Goal: Task Accomplishment & Management: Use online tool/utility

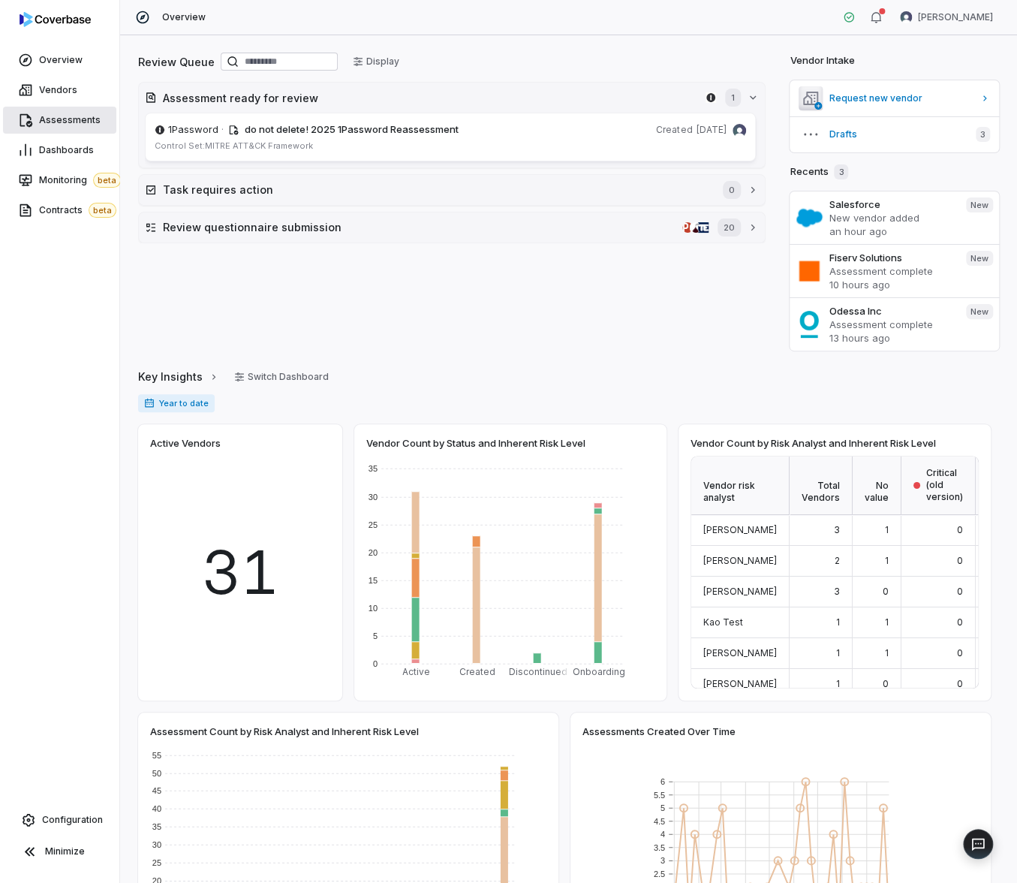
click at [73, 115] on span "Assessments" at bounding box center [70, 120] width 62 height 12
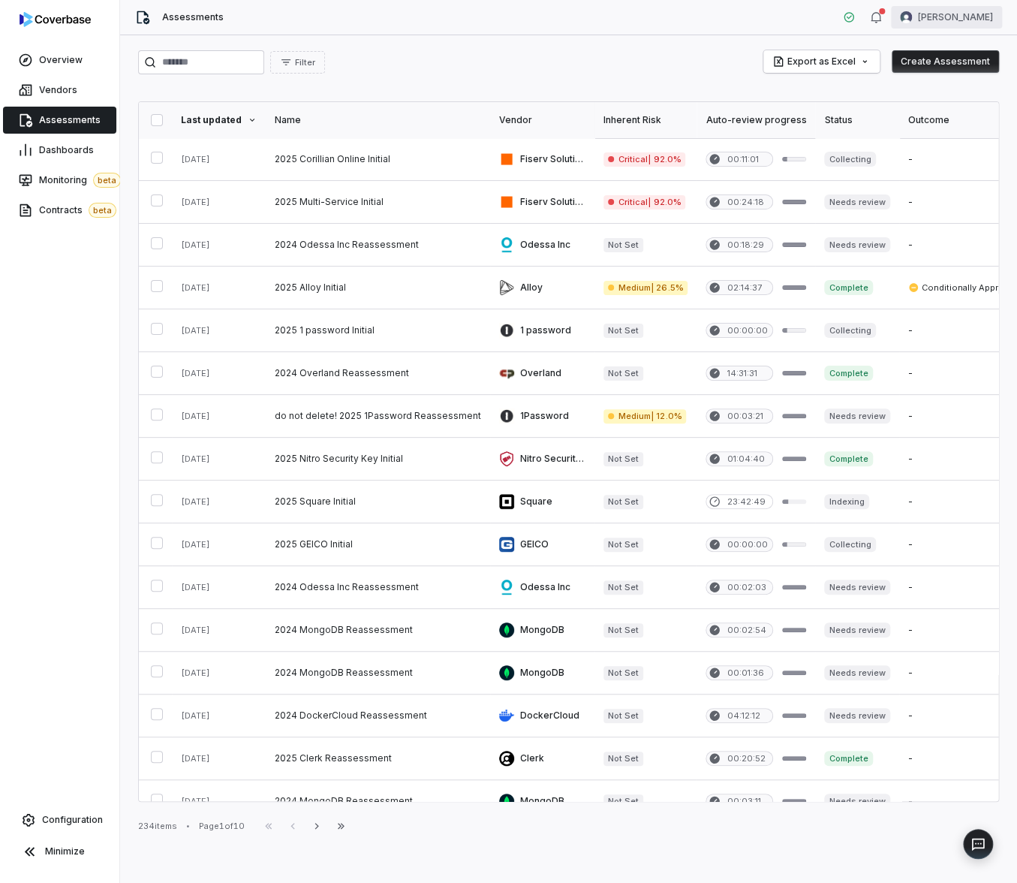
click at [957, 10] on html "Overview Vendors Assessments Dashboards Monitoring beta Contracts beta Configur…" at bounding box center [508, 441] width 1017 height 883
click at [956, 141] on div "Log out" at bounding box center [938, 138] width 115 height 24
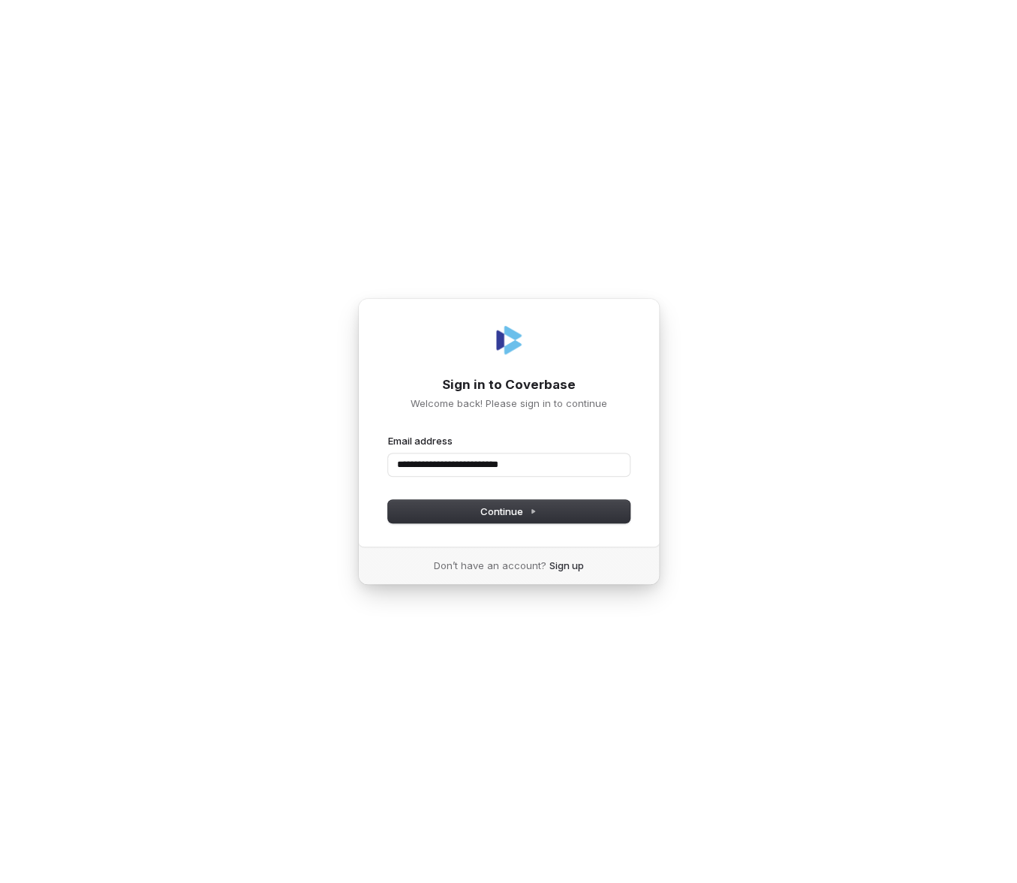
type input "**********"
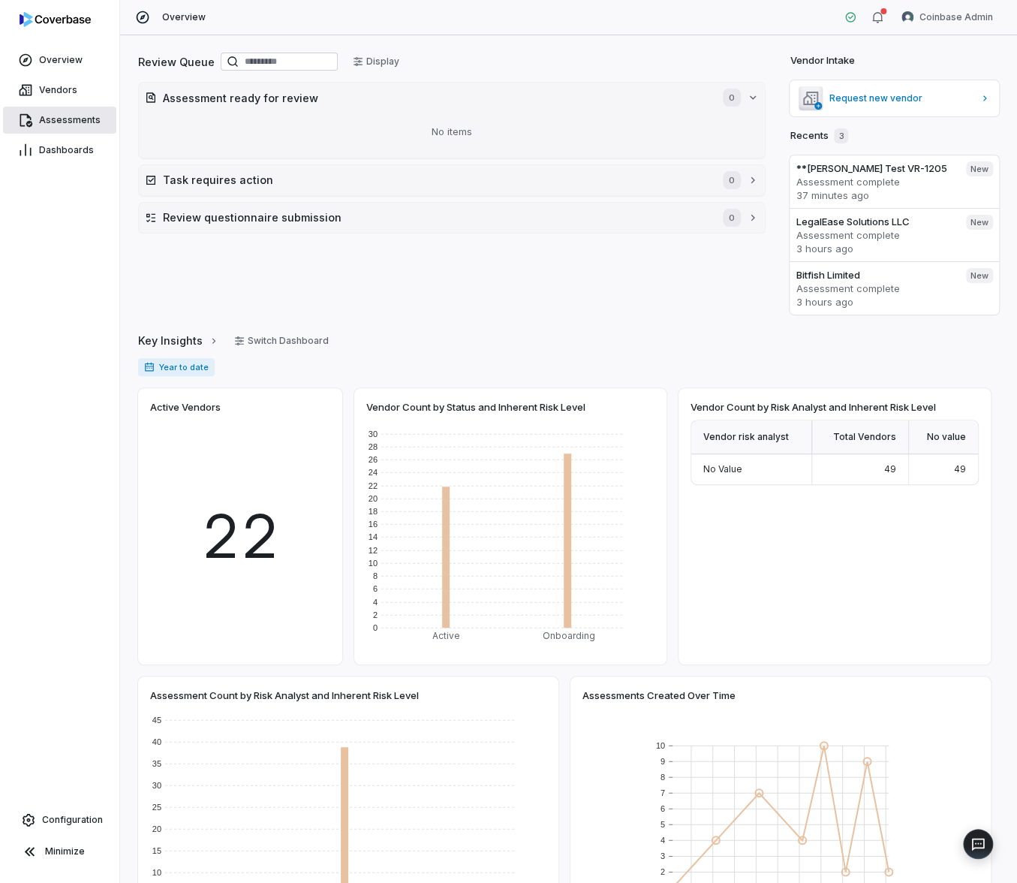
click at [53, 127] on link "Assessments" at bounding box center [59, 120] width 113 height 27
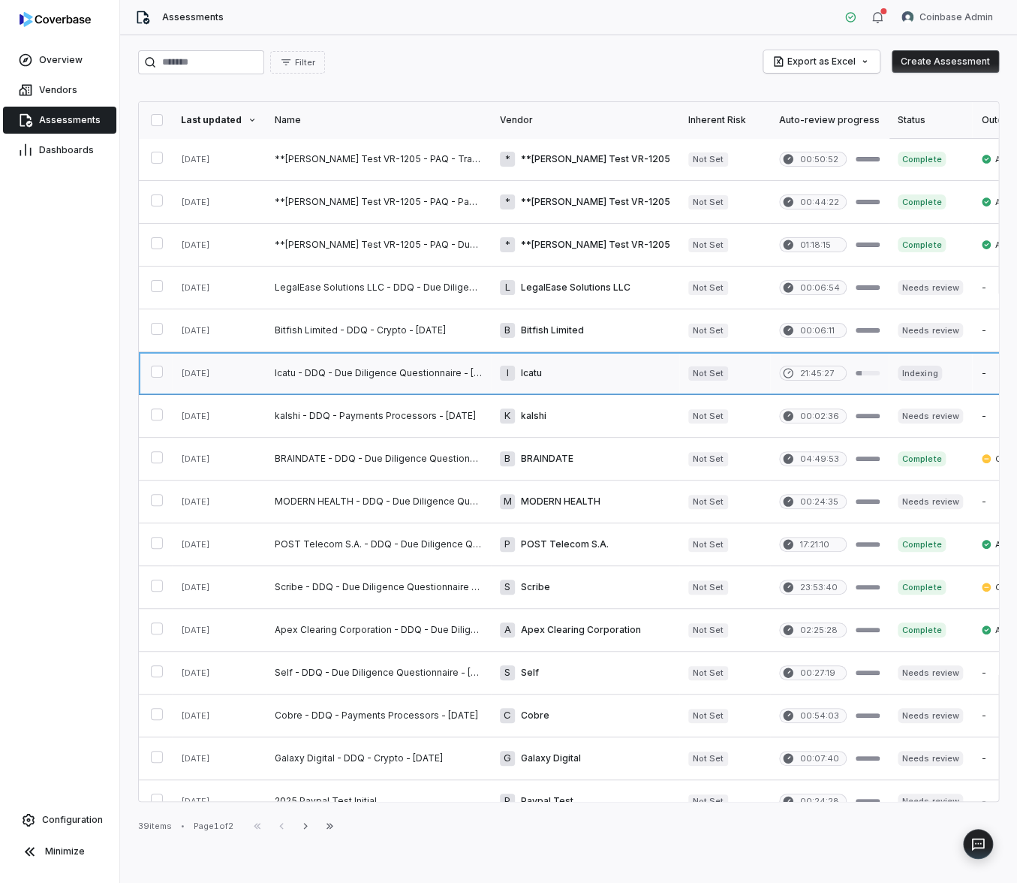
click at [317, 370] on link at bounding box center [378, 373] width 225 height 42
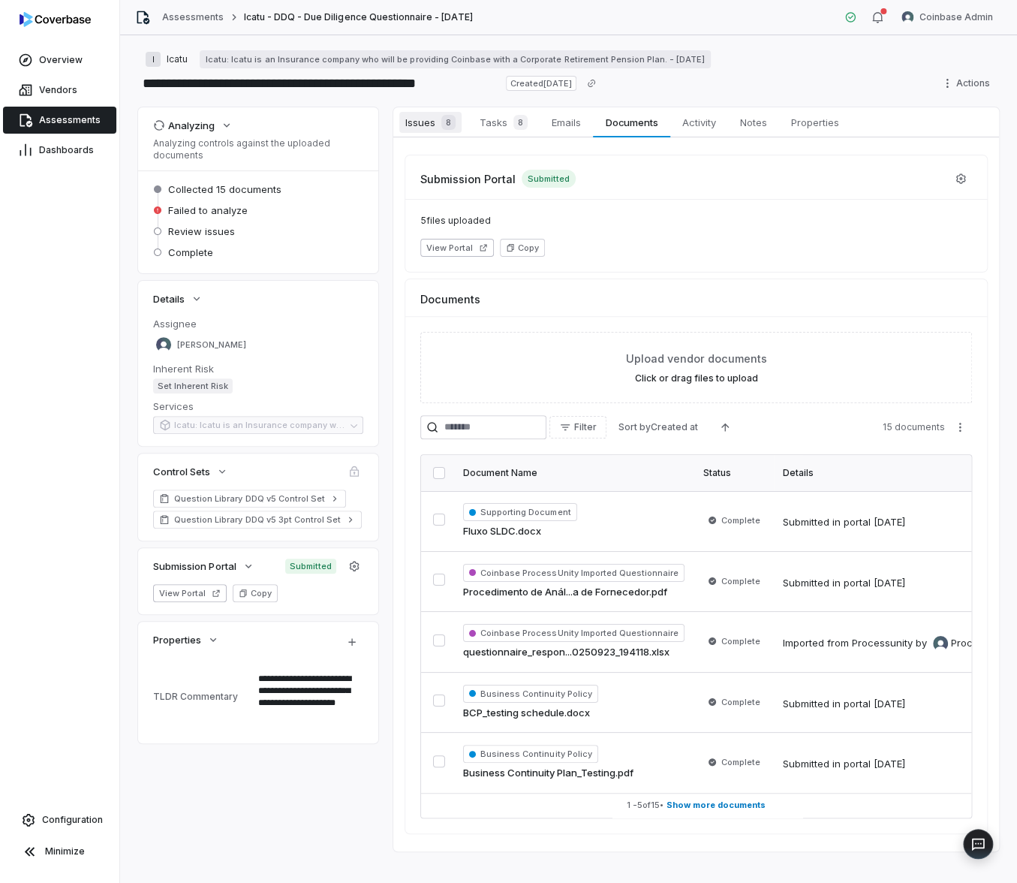
click at [425, 125] on span "Issues 8" at bounding box center [430, 122] width 62 height 21
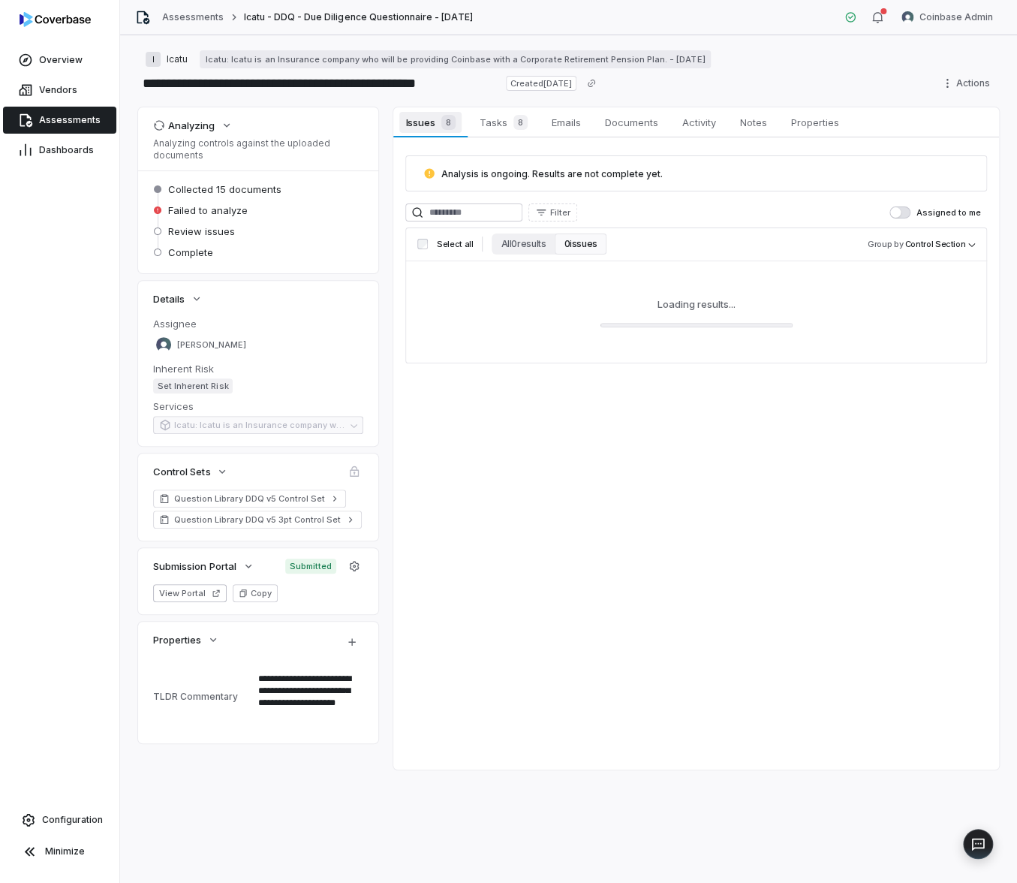
click at [425, 125] on span "Issues 8" at bounding box center [430, 122] width 62 height 21
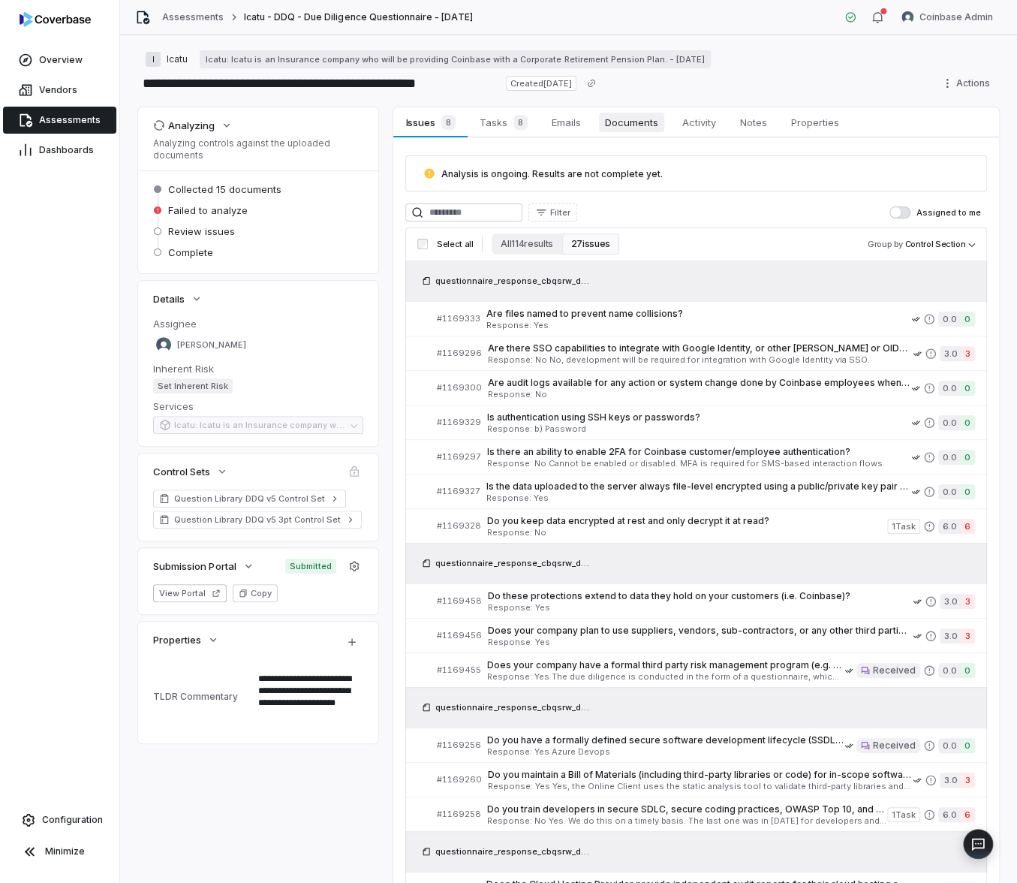
click at [613, 122] on span "Documents" at bounding box center [631, 123] width 65 height 20
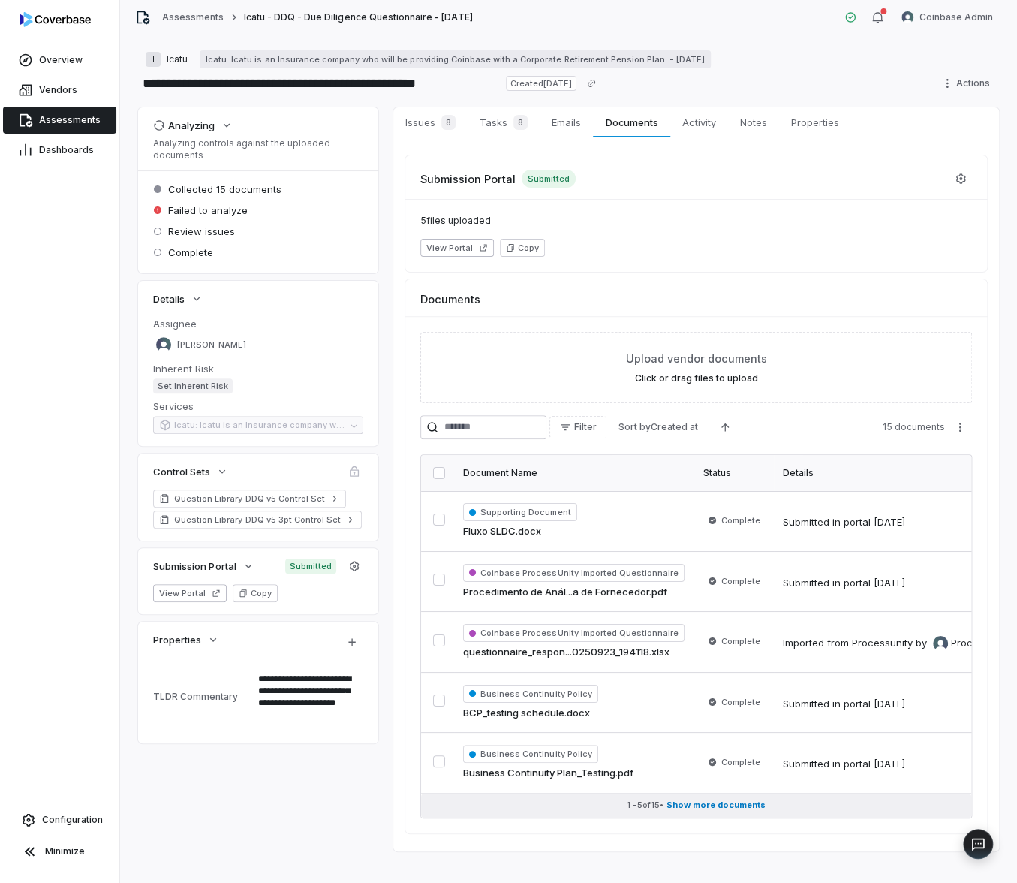
click at [689, 811] on button "1 - 5 of 15 • Show more documents" at bounding box center [696, 805] width 550 height 24
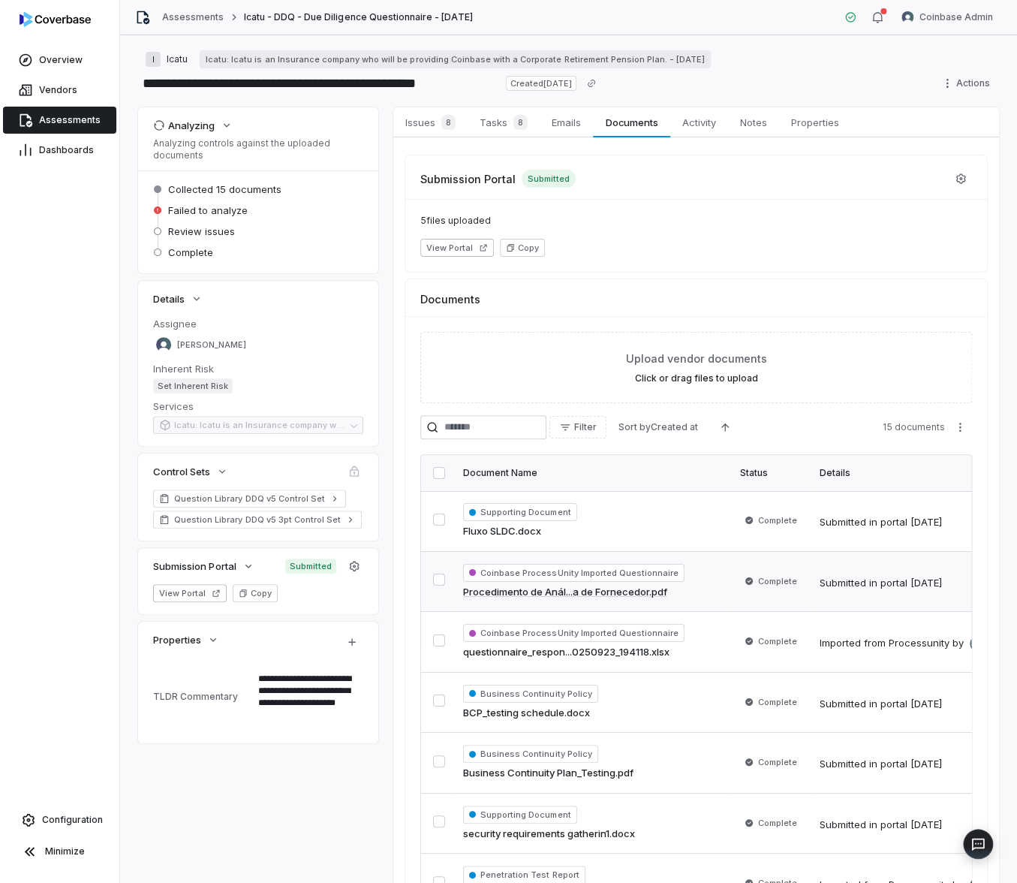
click at [622, 570] on span "Coinbase ProcessUnity Imported Questionnaire" at bounding box center [573, 573] width 221 height 18
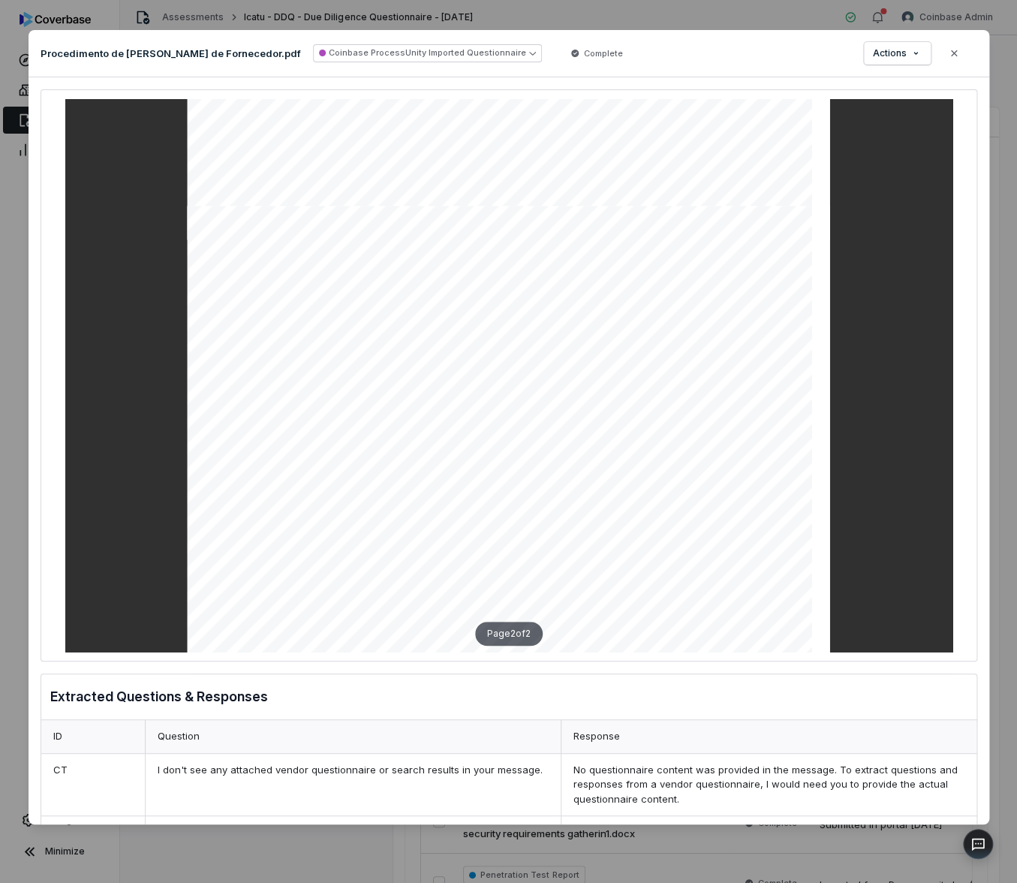
scroll to position [1193, 0]
type textarea "*"
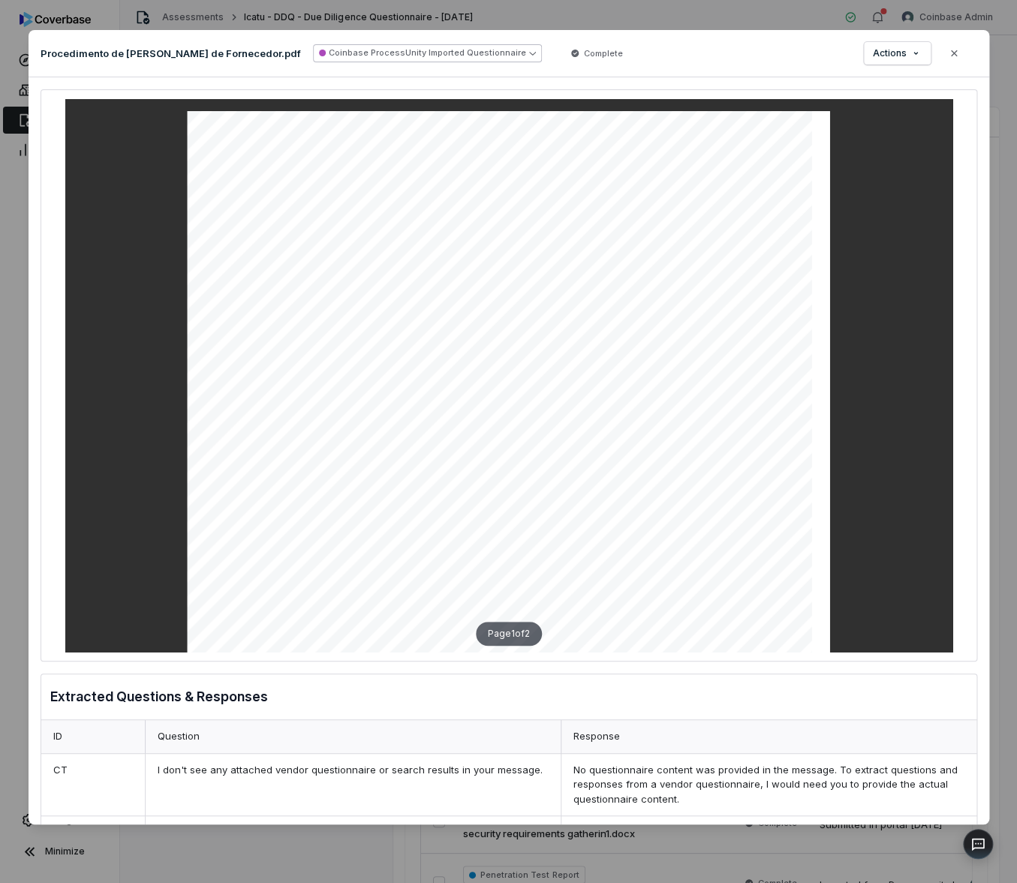
click at [471, 56] on button "Coinbase ProcessUnity Imported Questionnaire" at bounding box center [427, 53] width 229 height 18
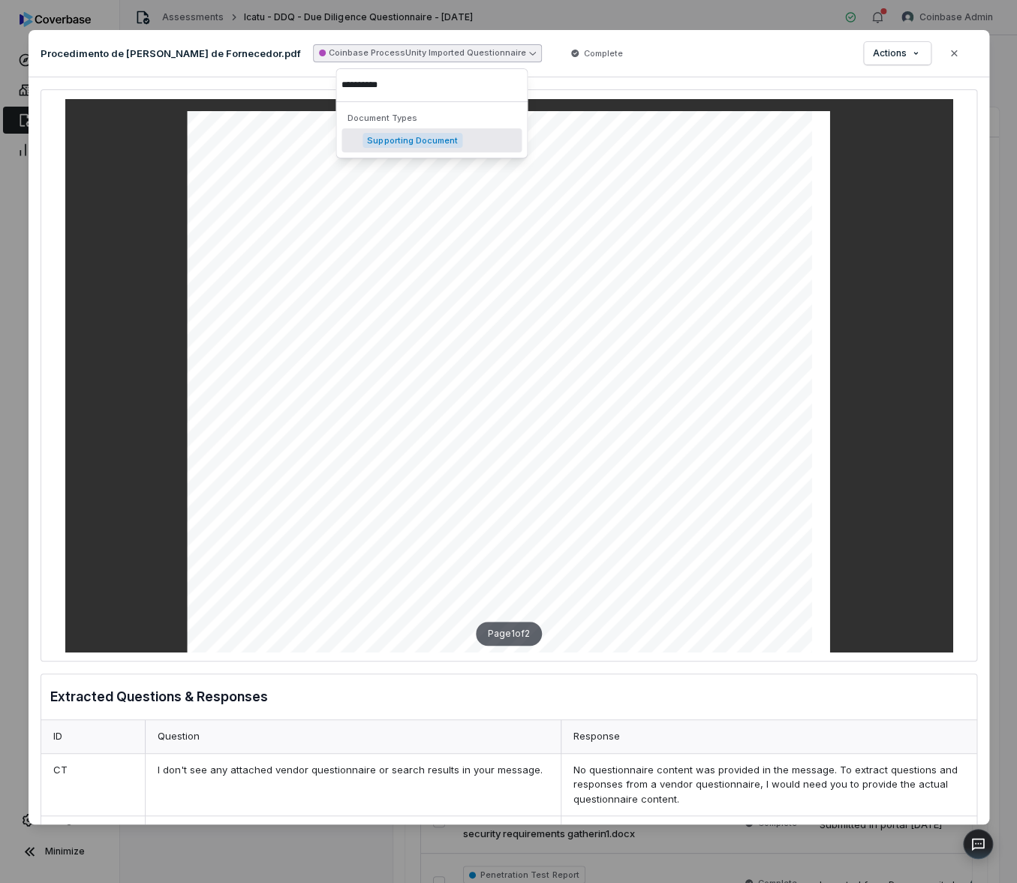
type input "**********"
click at [461, 134] on div "Supporting Document" at bounding box center [432, 140] width 180 height 24
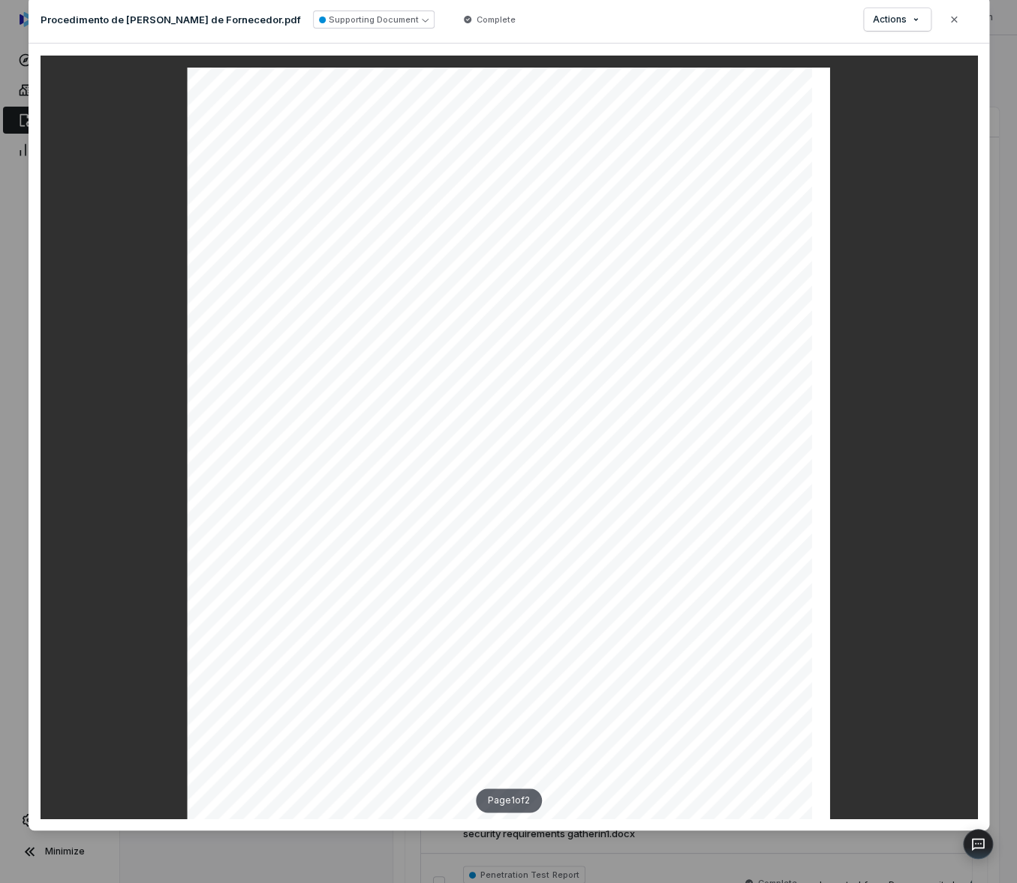
click at [999, 234] on div "Document Preview Procedimento de Análise de Diligencia de Fornecedor.pdf Suppor…" at bounding box center [508, 441] width 1017 height 883
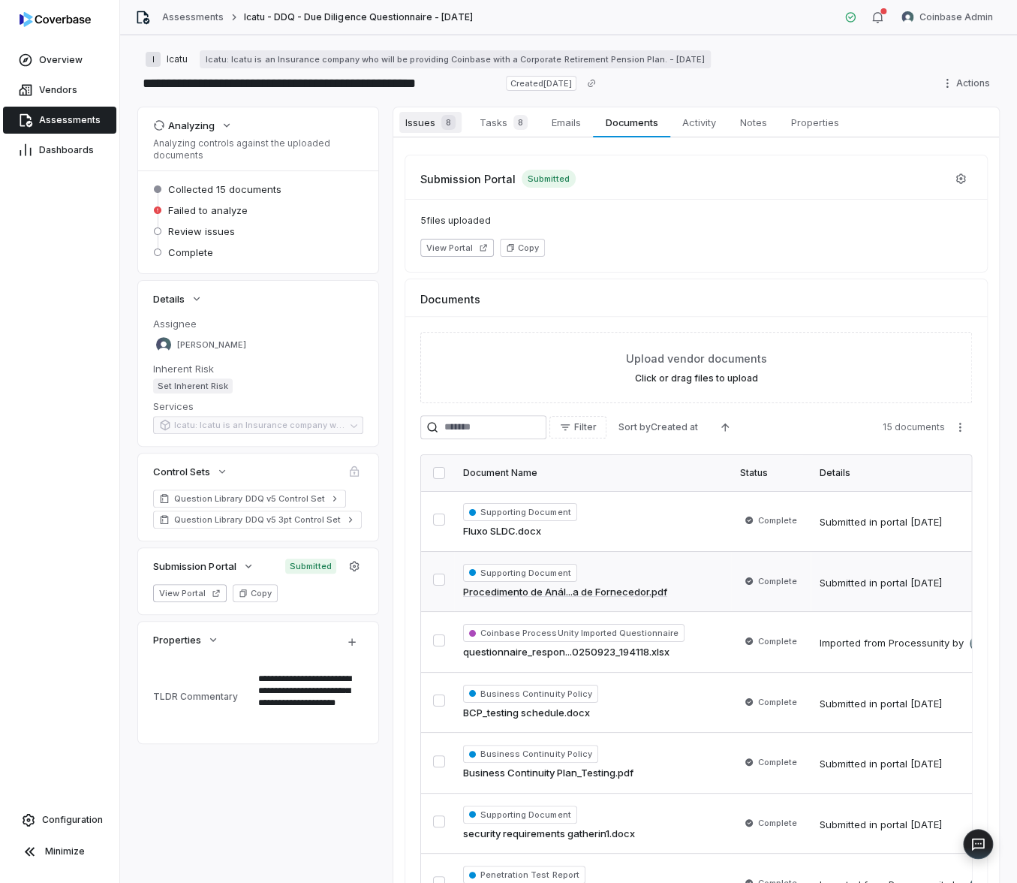
click at [430, 119] on span "Issues 8" at bounding box center [430, 122] width 62 height 21
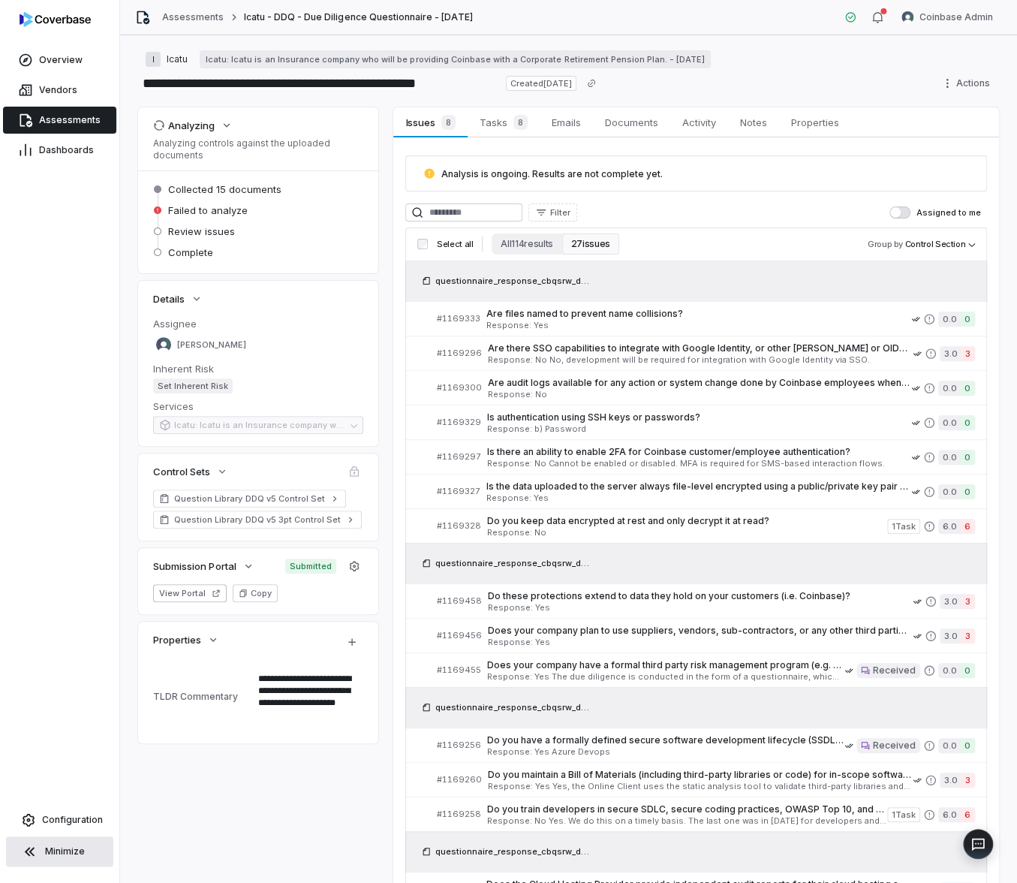
type textarea "*"
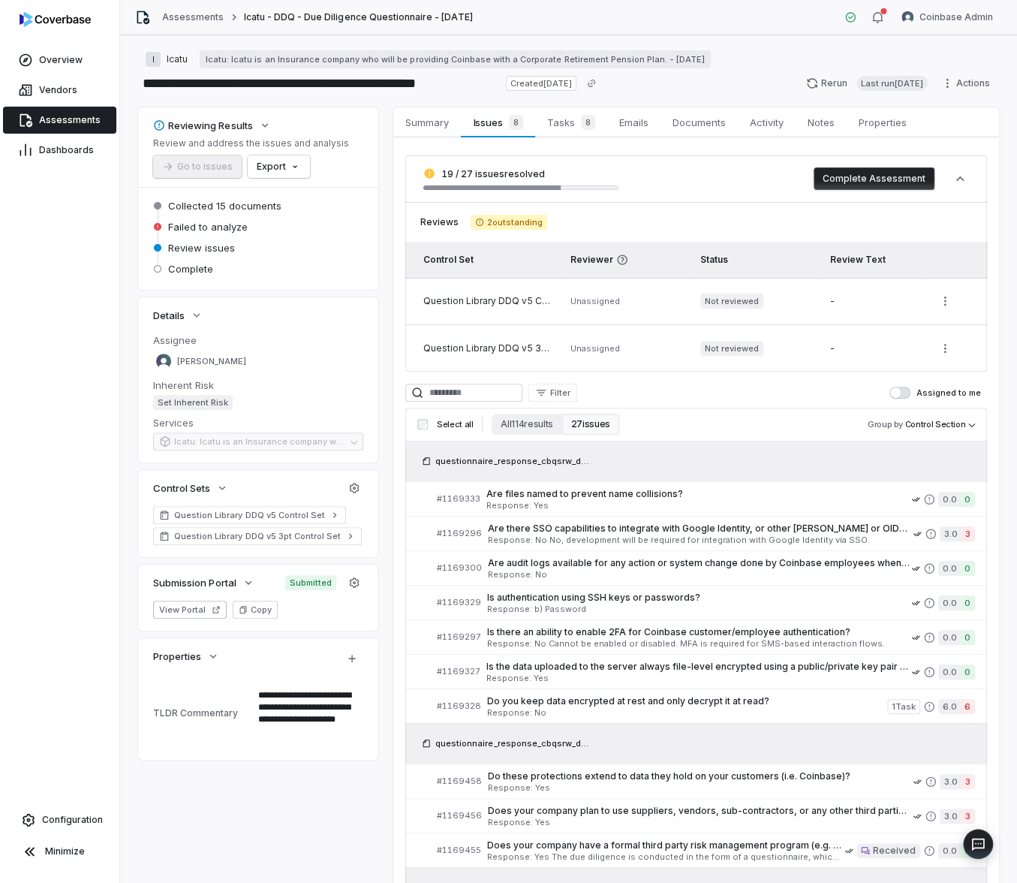
click at [87, 122] on span "Assessments" at bounding box center [70, 120] width 62 height 12
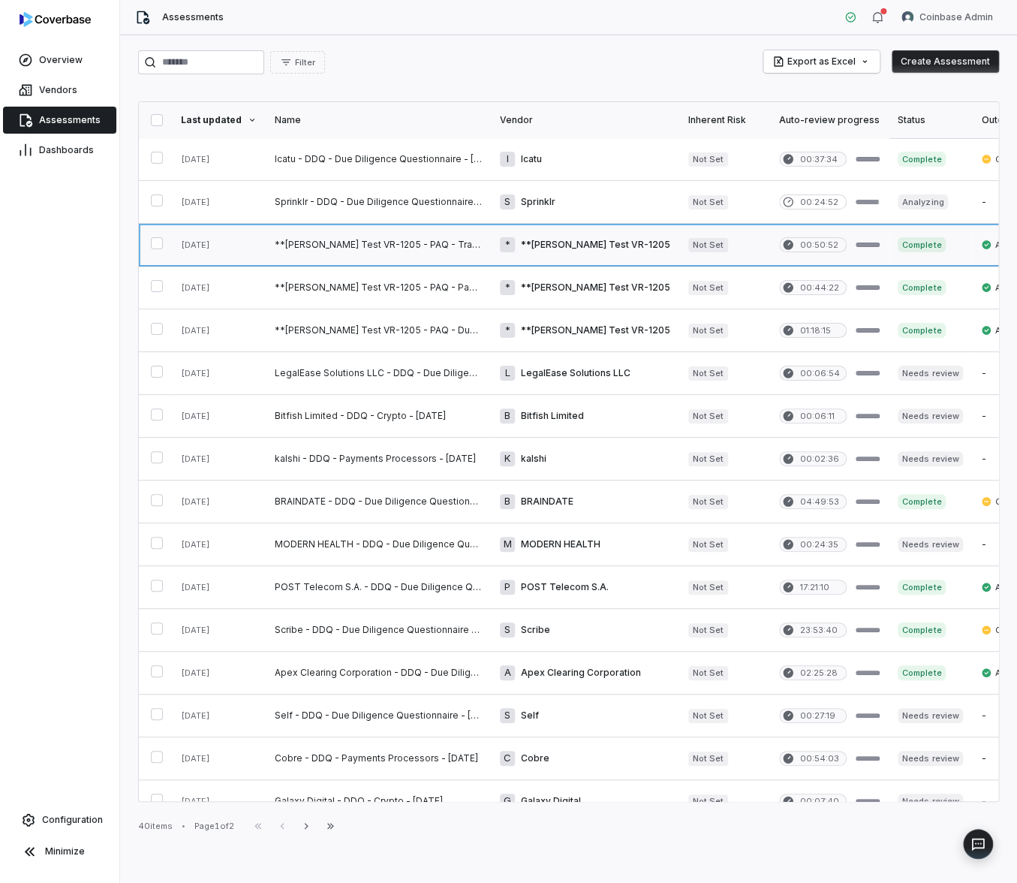
click at [379, 246] on link at bounding box center [378, 245] width 225 height 42
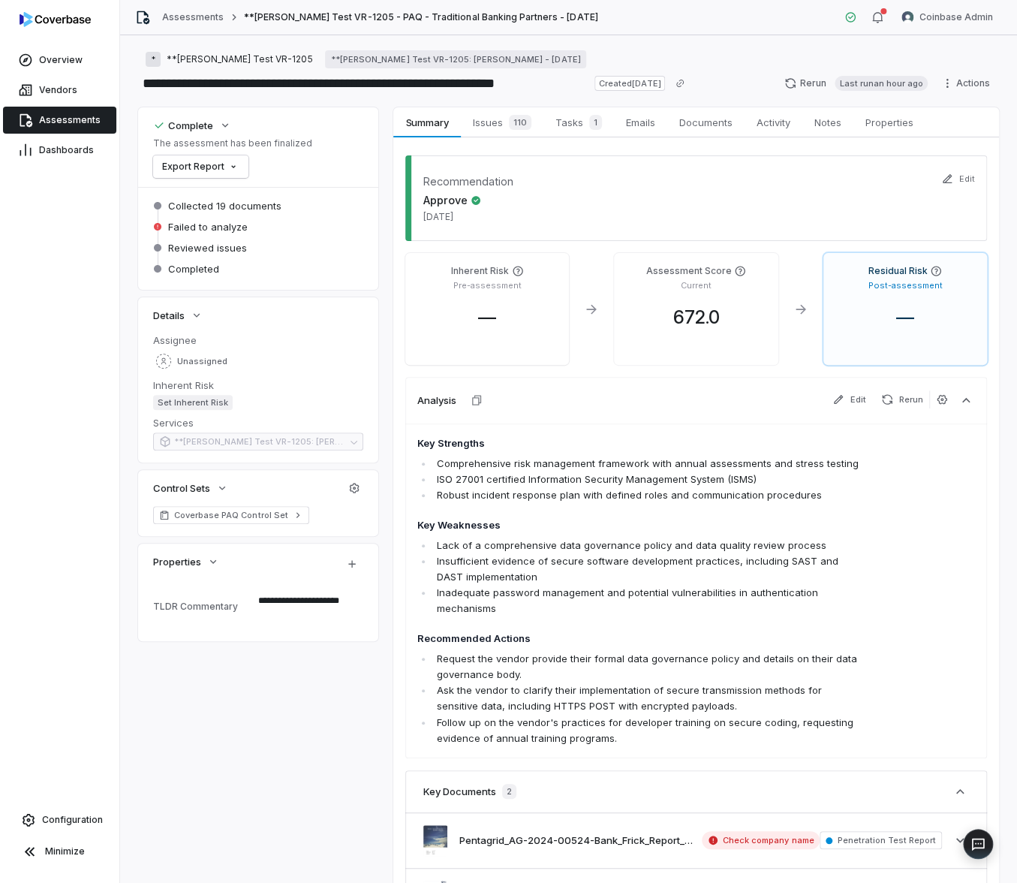
type textarea "*"
click at [184, 20] on link "Assessments" at bounding box center [193, 17] width 62 height 12
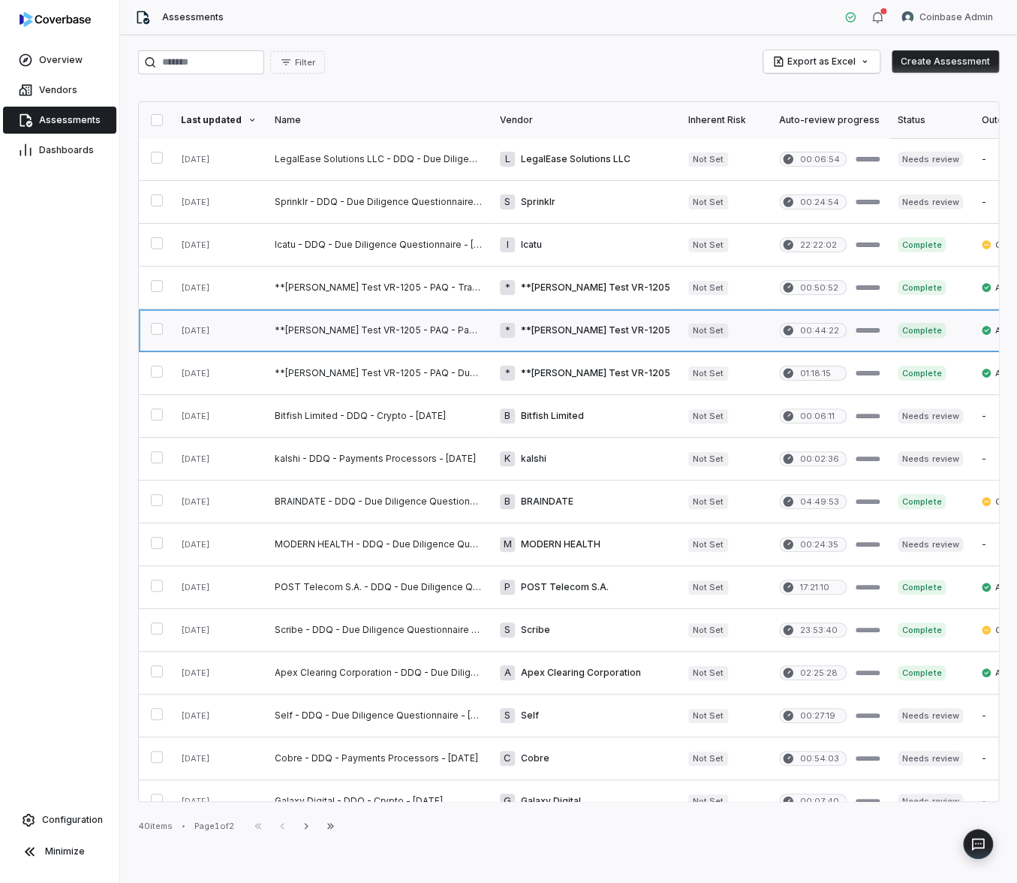
click at [366, 325] on link at bounding box center [378, 330] width 225 height 42
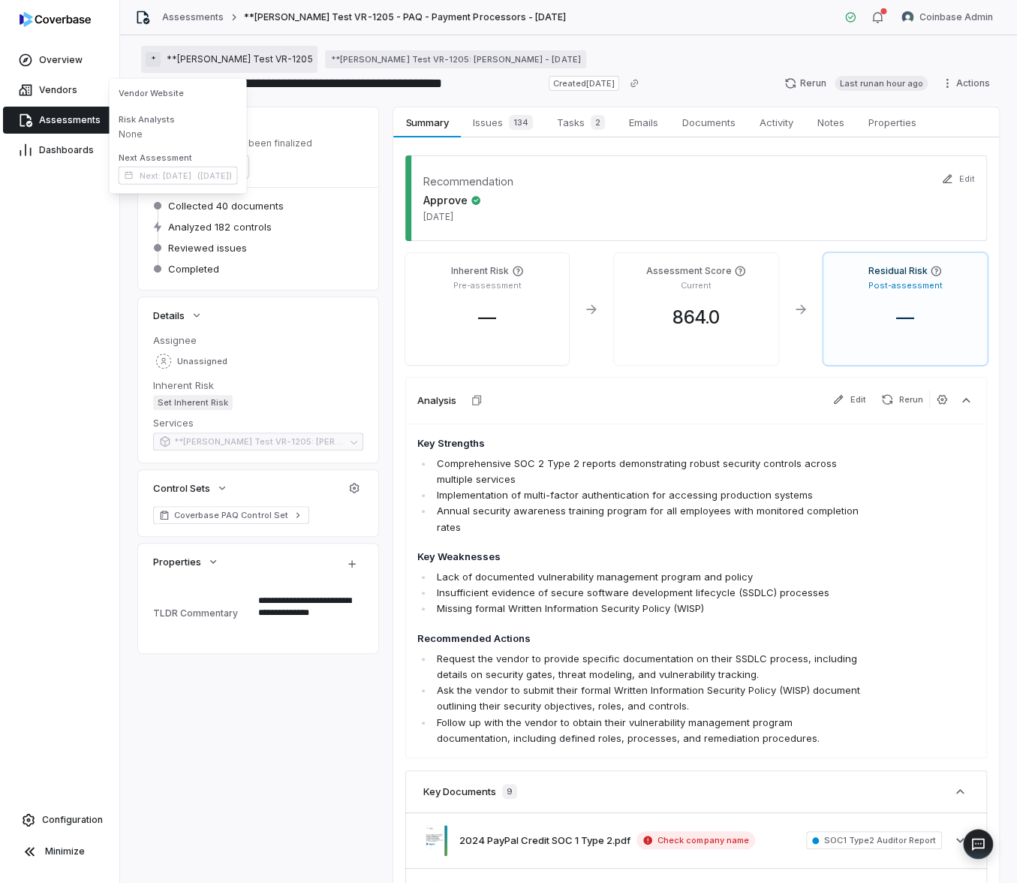
click at [233, 54] on span "**[PERSON_NAME] Test VR-1205" at bounding box center [240, 59] width 146 height 12
type textarea "*"
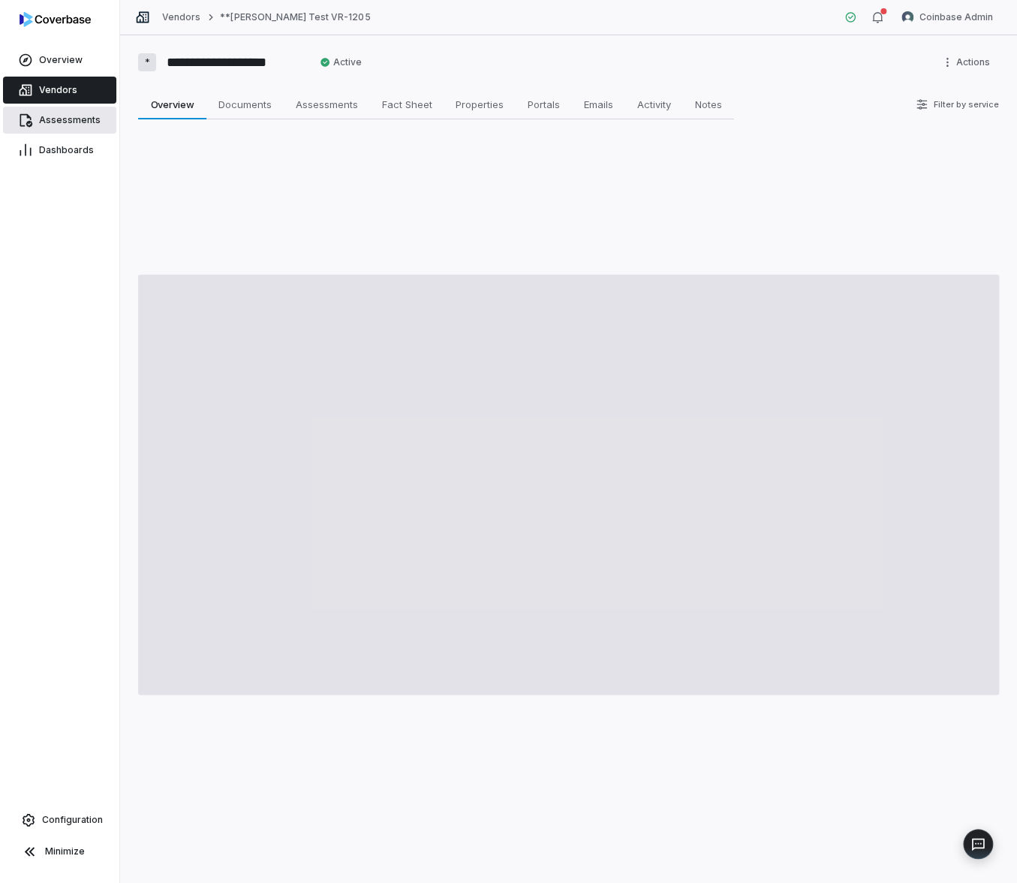
click at [61, 115] on span "Assessments" at bounding box center [70, 120] width 62 height 12
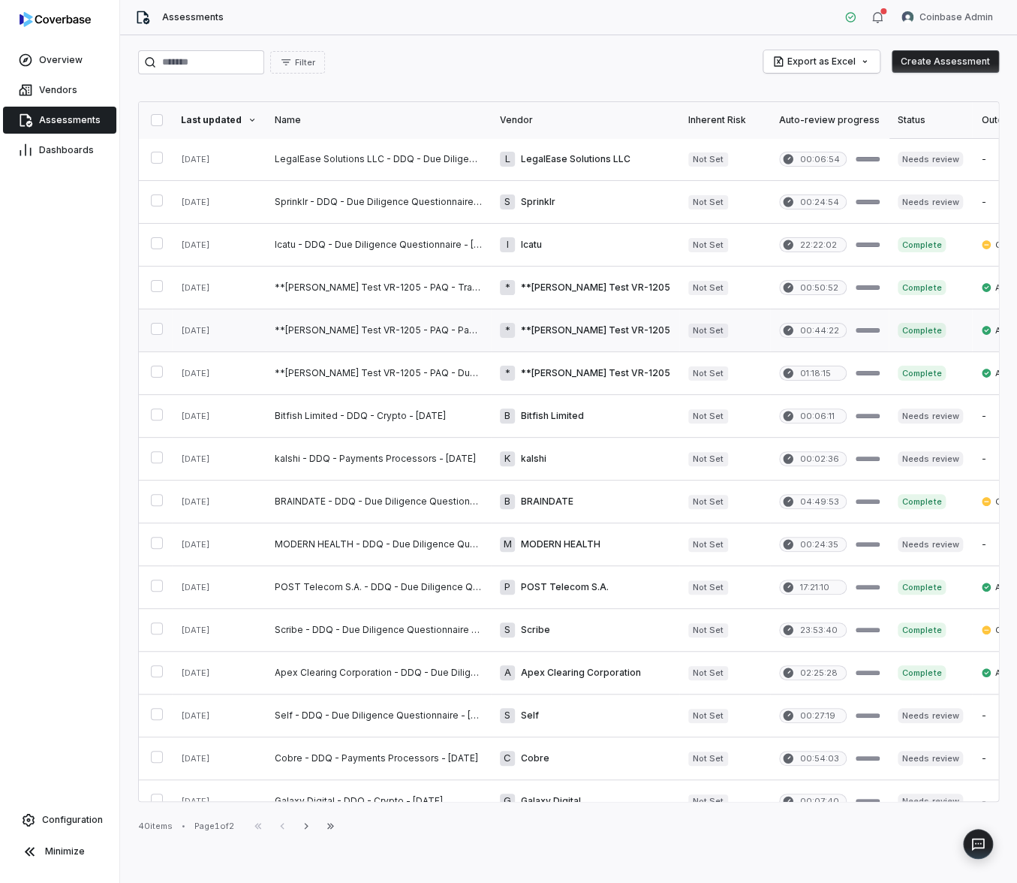
click at [335, 336] on link at bounding box center [378, 330] width 225 height 42
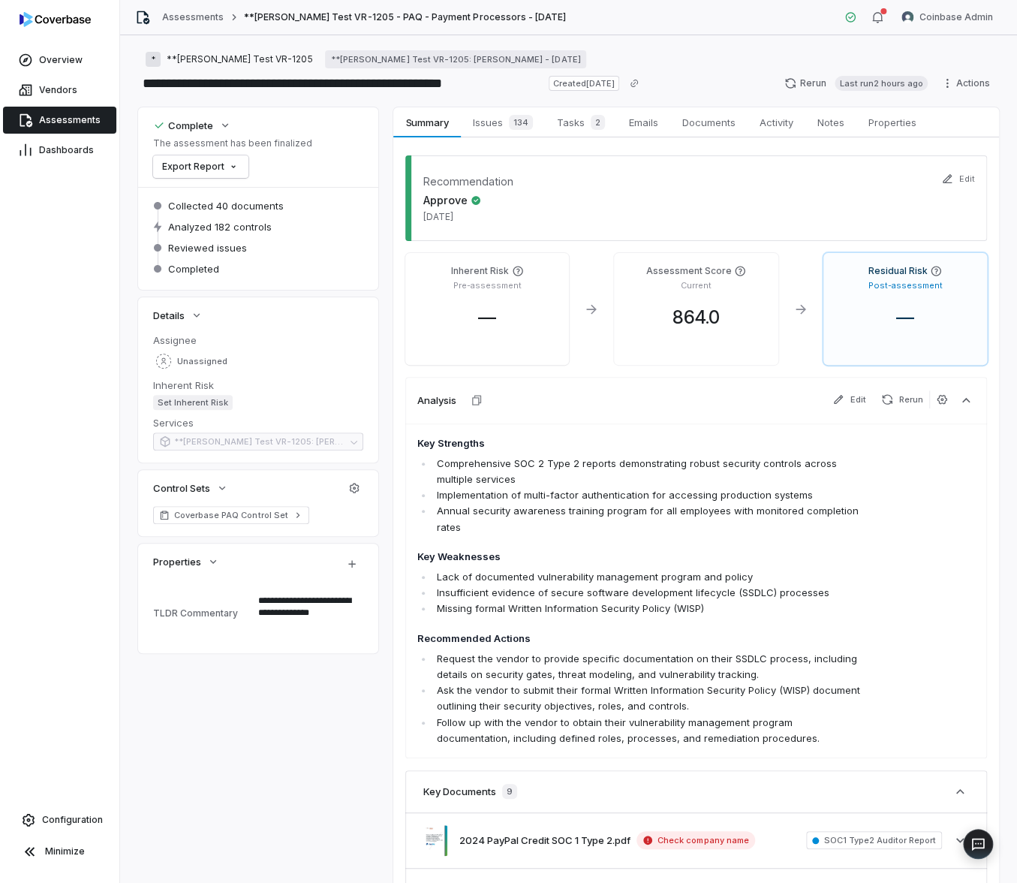
type textarea "*"
